Goal: Complete application form

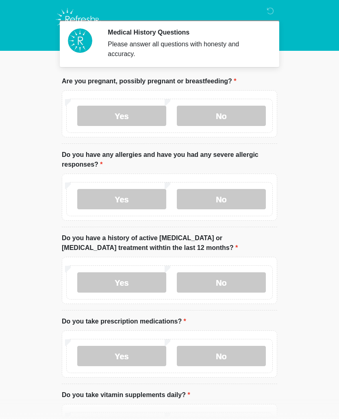
click at [231, 203] on label "No" at bounding box center [221, 199] width 89 height 20
click at [234, 287] on label "No" at bounding box center [221, 282] width 89 height 20
click at [240, 359] on label "No" at bounding box center [221, 356] width 89 height 20
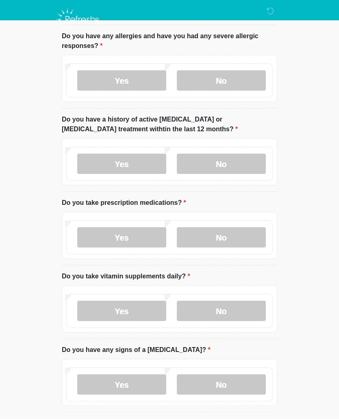
scroll to position [121, 0]
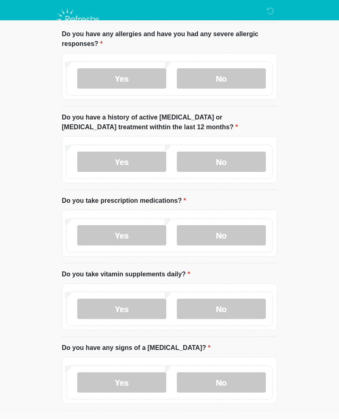
click at [236, 311] on label "No" at bounding box center [221, 309] width 89 height 20
click at [133, 309] on label "Yes" at bounding box center [121, 309] width 89 height 20
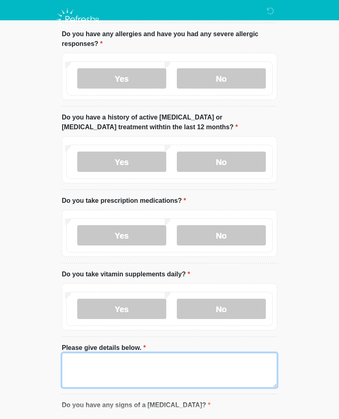
click at [203, 365] on textarea "Please give details below." at bounding box center [170, 370] width 216 height 35
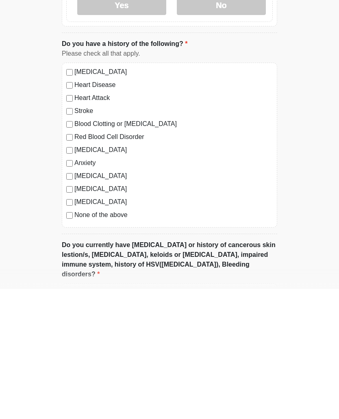
type textarea "*****"
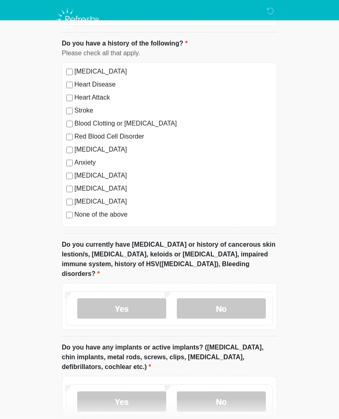
click at [248, 301] on label "No" at bounding box center [221, 308] width 89 height 20
click at [247, 392] on label "No" at bounding box center [221, 402] width 89 height 20
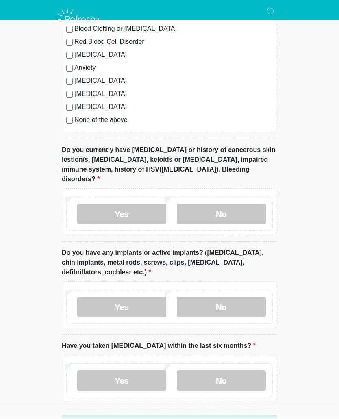
scroll to position [680, 0]
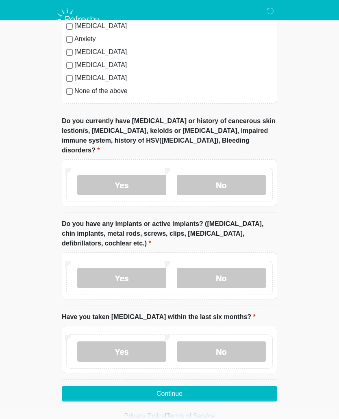
click at [233, 342] on label "No" at bounding box center [221, 352] width 89 height 20
click at [237, 386] on button "Continue" at bounding box center [170, 393] width 216 height 15
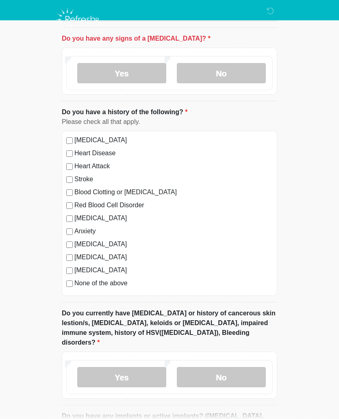
click at [241, 78] on label "No" at bounding box center [221, 73] width 89 height 20
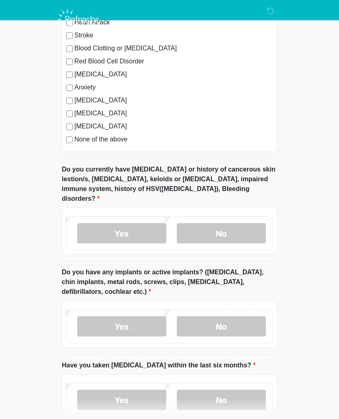
scroll to position [680, 0]
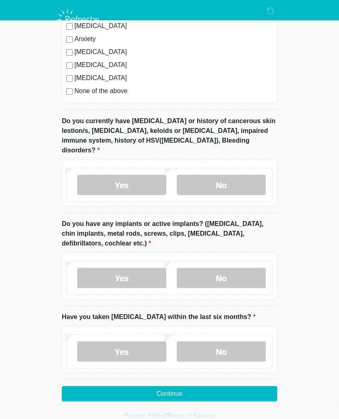
click at [232, 386] on button "Continue" at bounding box center [170, 393] width 216 height 15
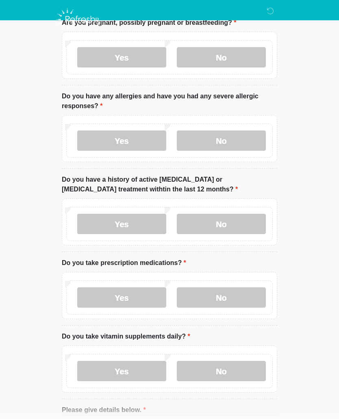
scroll to position [0, 0]
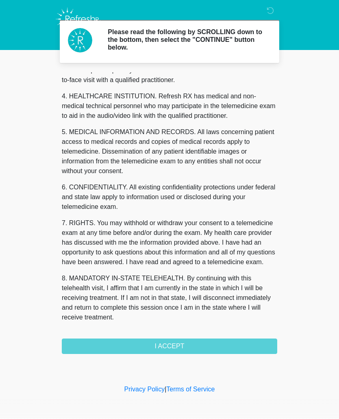
click at [225, 347] on button "I ACCEPT" at bounding box center [170, 346] width 216 height 15
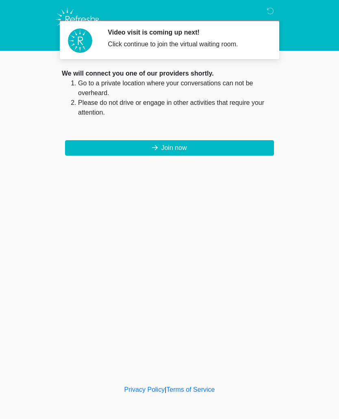
click at [263, 153] on button "Join now" at bounding box center [169, 147] width 209 height 15
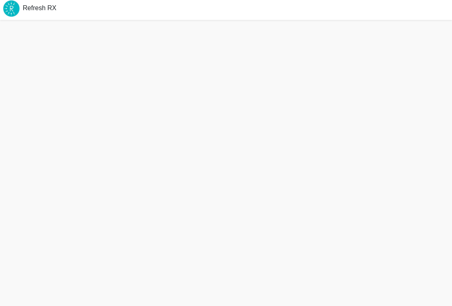
scroll to position [2, 0]
